Goal: Task Accomplishment & Management: Complete application form

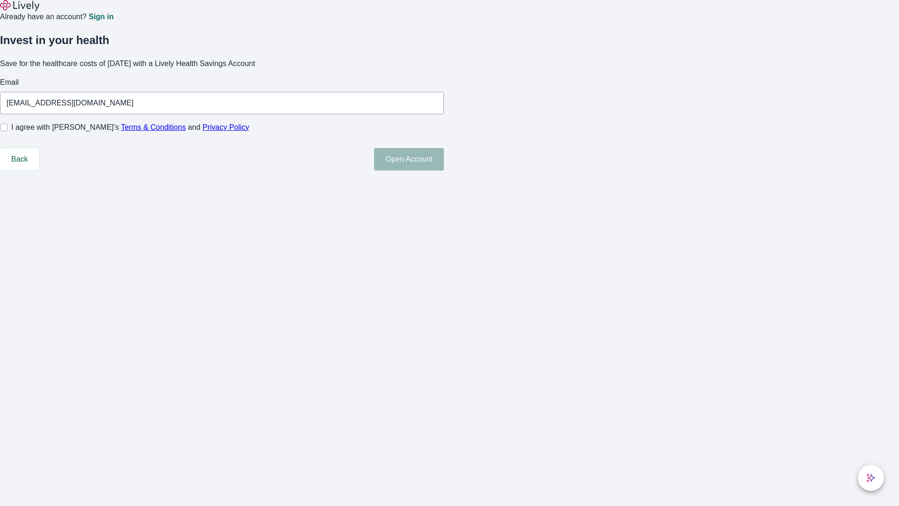
click at [7, 131] on input "I agree with Lively’s Terms & Conditions and Privacy Policy" at bounding box center [3, 127] width 7 height 7
checkbox input "true"
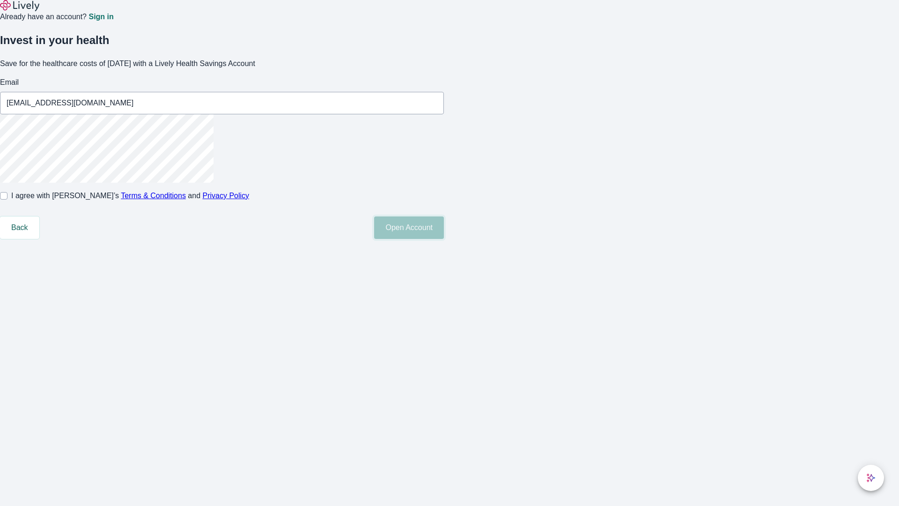
click at [444, 239] on button "Open Account" at bounding box center [409, 227] width 70 height 22
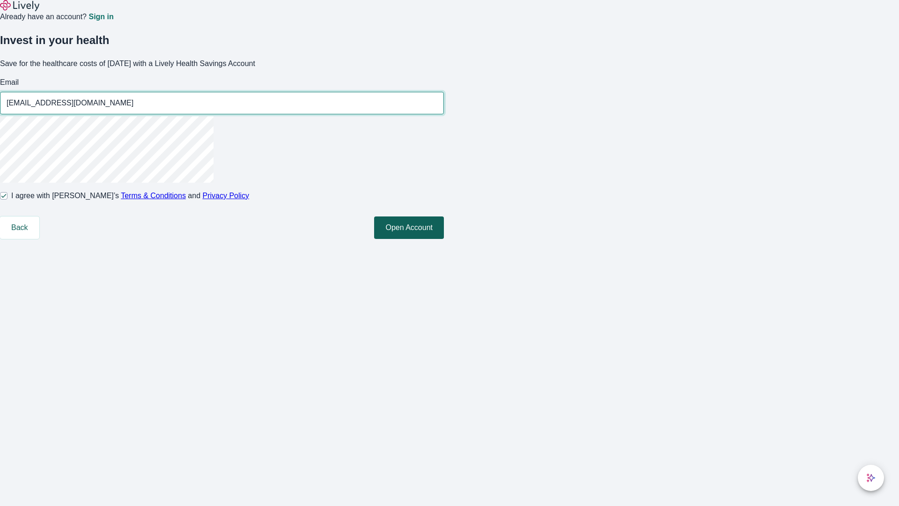
type input "[EMAIL_ADDRESS][DOMAIN_NAME]"
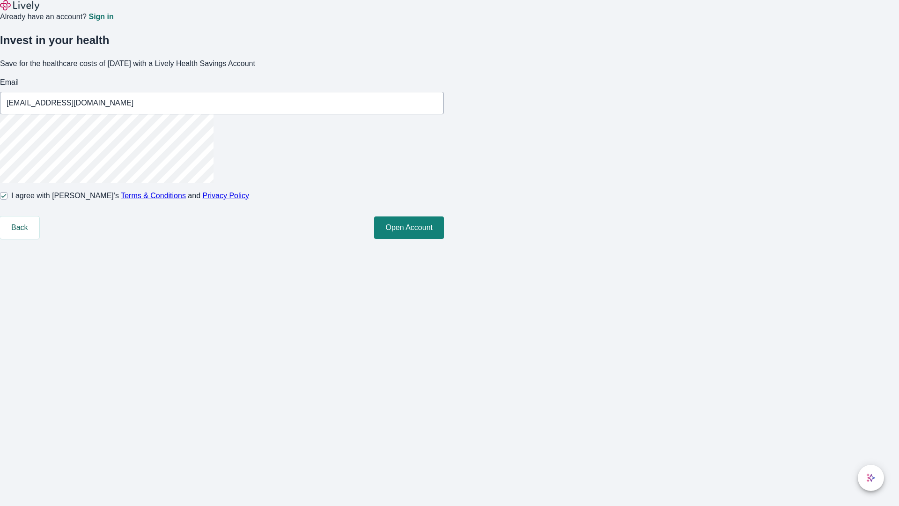
click at [7, 200] on input "I agree with Lively’s Terms & Conditions and Privacy Policy" at bounding box center [3, 195] width 7 height 7
checkbox input "false"
type input "[EMAIL_ADDRESS][DOMAIN_NAME]"
click at [7, 200] on input "I agree with Lively’s Terms & Conditions and Privacy Policy" at bounding box center [3, 195] width 7 height 7
checkbox input "true"
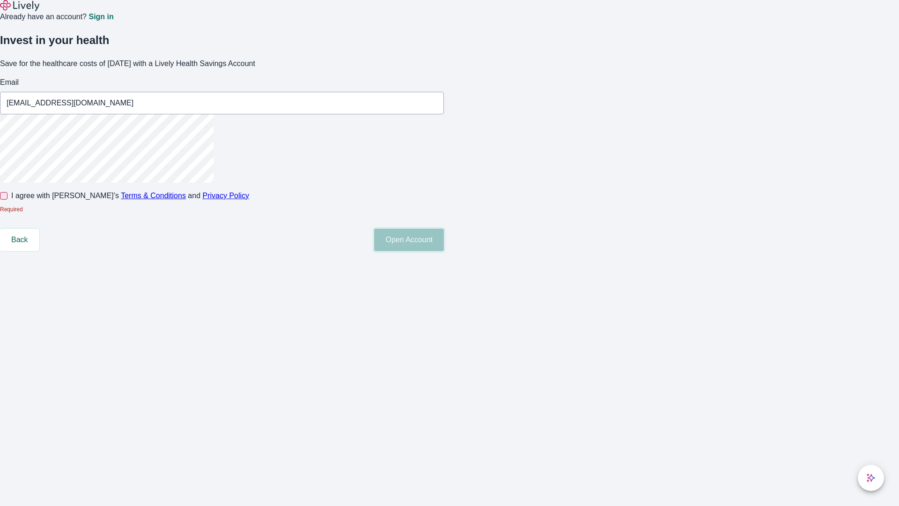
click at [444, 251] on button "Open Account" at bounding box center [409, 240] width 70 height 22
